Goal: Check status: Check status

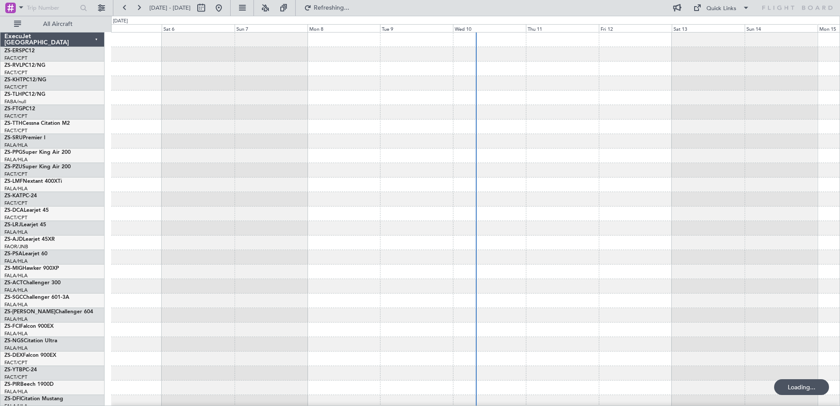
click at [21, 8] on span at bounding box center [21, 7] width 11 height 11
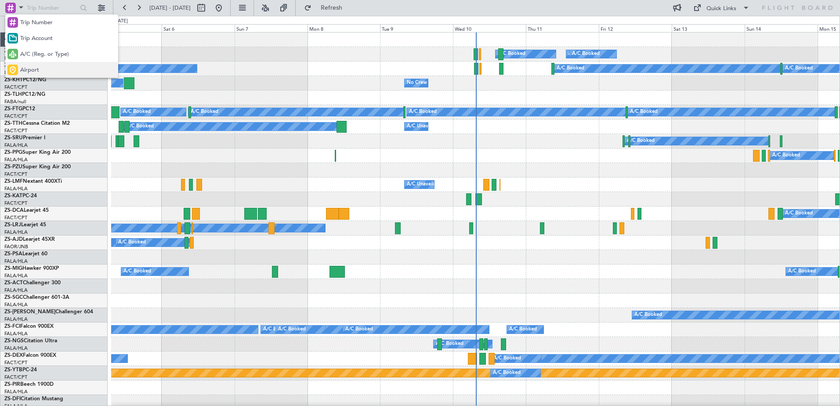
click at [36, 68] on span "Airport" at bounding box center [29, 70] width 19 height 9
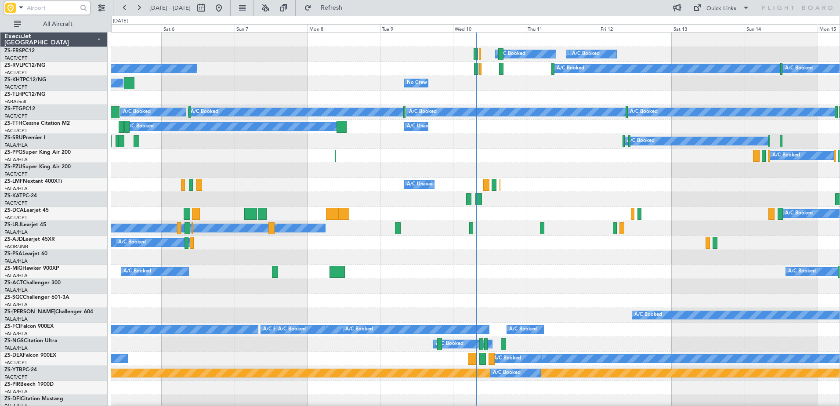
click at [39, 4] on input "text" at bounding box center [52, 7] width 51 height 13
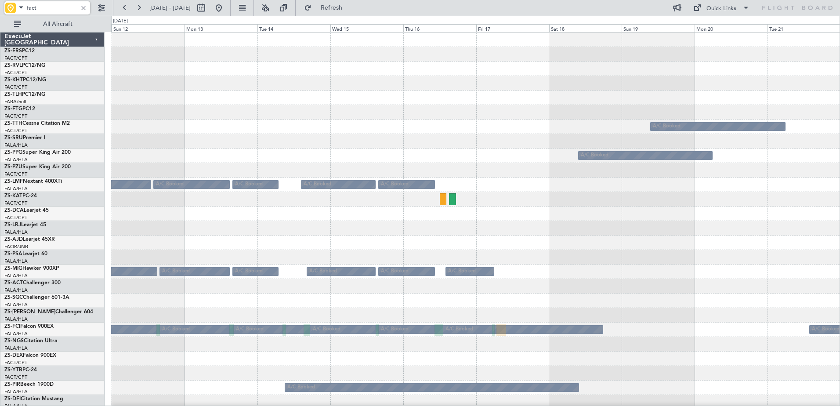
click at [451, 227] on div "A/C Booked" at bounding box center [475, 228] width 728 height 14
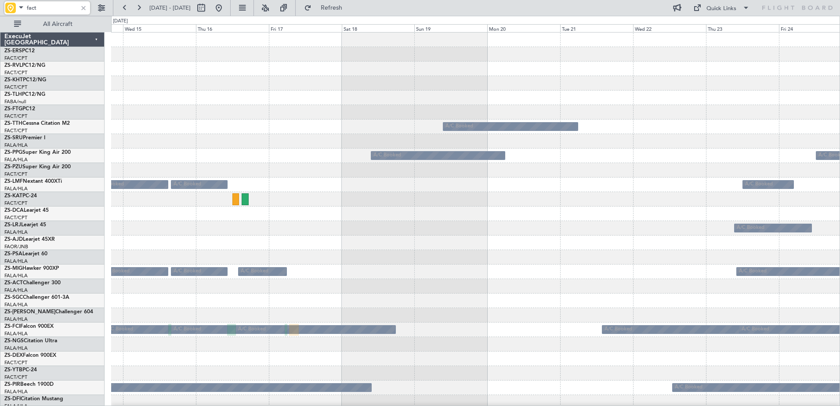
click at [496, 233] on div "A/C Booked A/C Booked A/C Booked A/C Booked A/C Booked A/C Booked A/C Booked A/…" at bounding box center [475, 409] width 728 height 754
click at [444, 270] on div "A/C Booked A/C Booked A/C Booked A/C Booked A/C Booked A/C Booked A/C Booked A/…" at bounding box center [475, 409] width 728 height 754
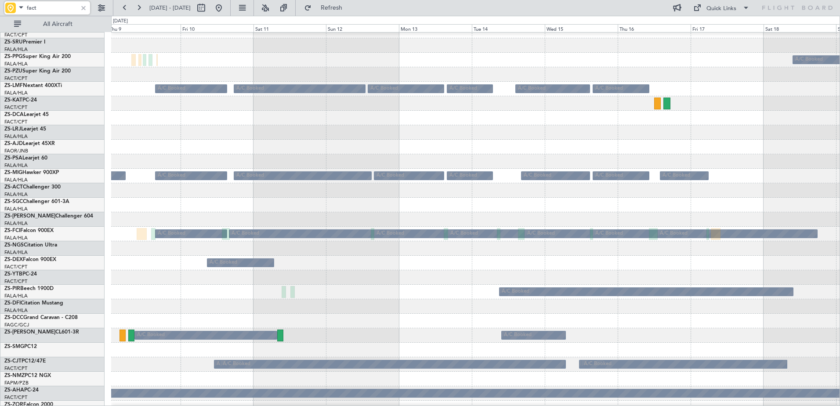
scroll to position [97, 0]
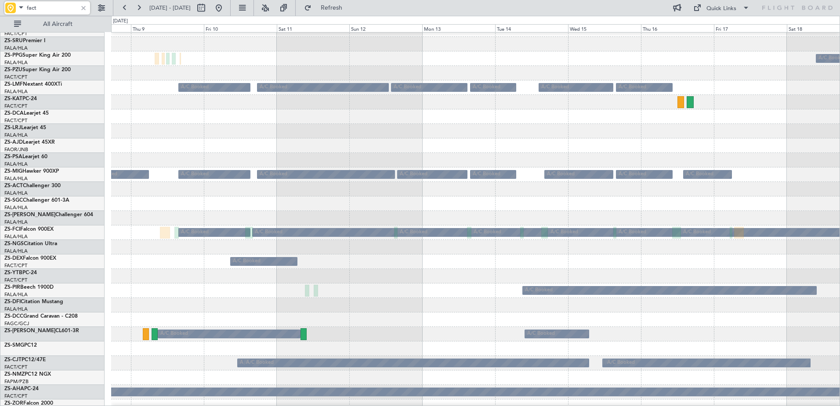
click at [829, 319] on div at bounding box center [475, 319] width 728 height 14
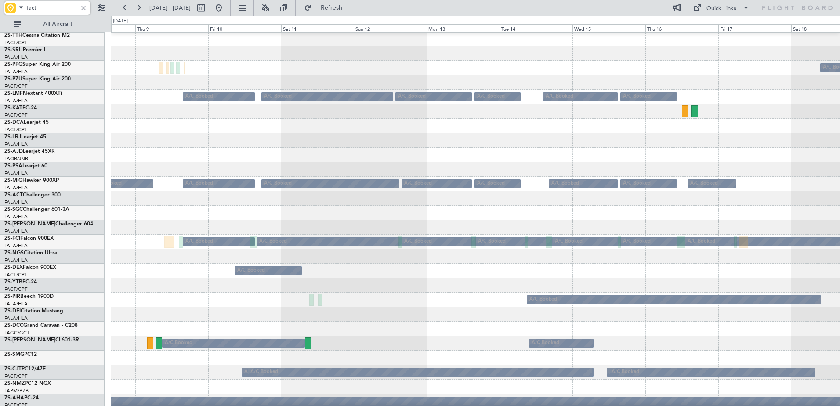
scroll to position [132, 0]
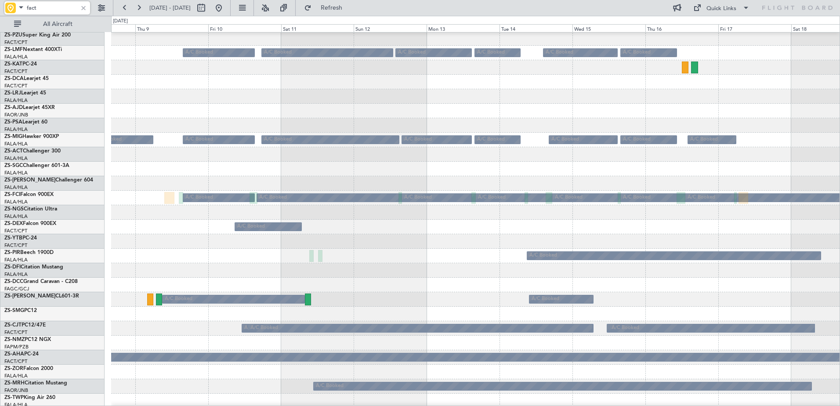
type input "fact"
